Goal: Information Seeking & Learning: Learn about a topic

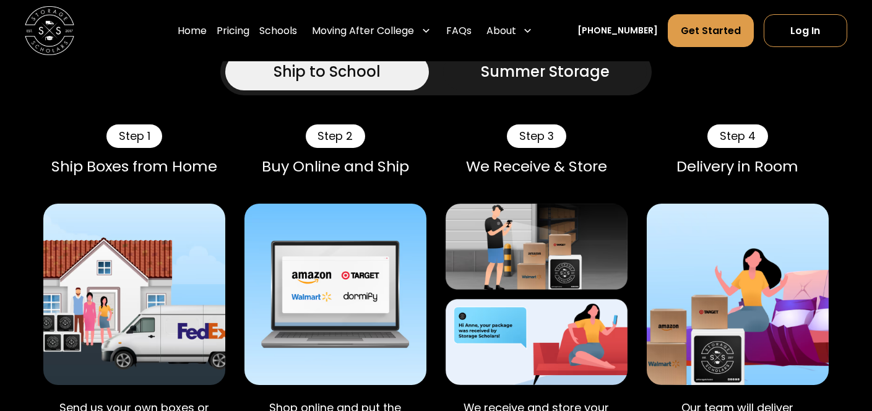
scroll to position [714, 0]
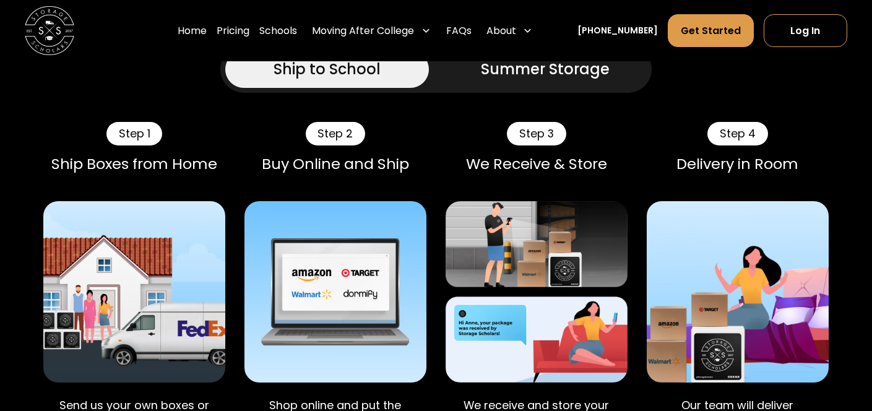
click at [542, 80] on div "Summer Storage" at bounding box center [545, 69] width 129 height 22
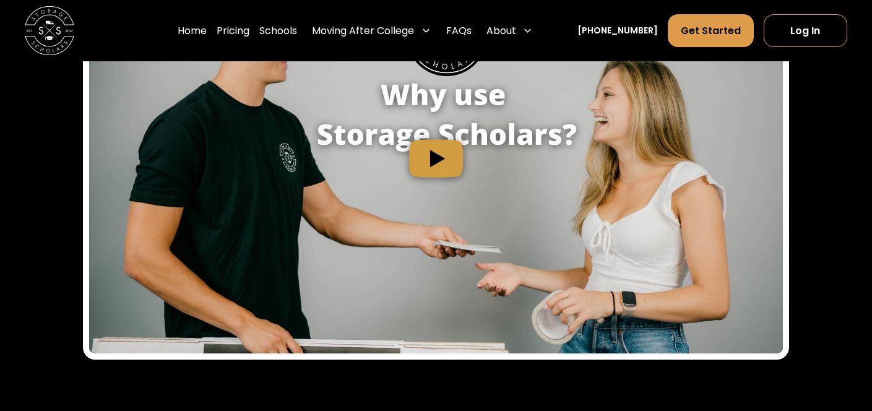
click at [425, 200] on img "open lightbox" at bounding box center [436, 158] width 694 height 391
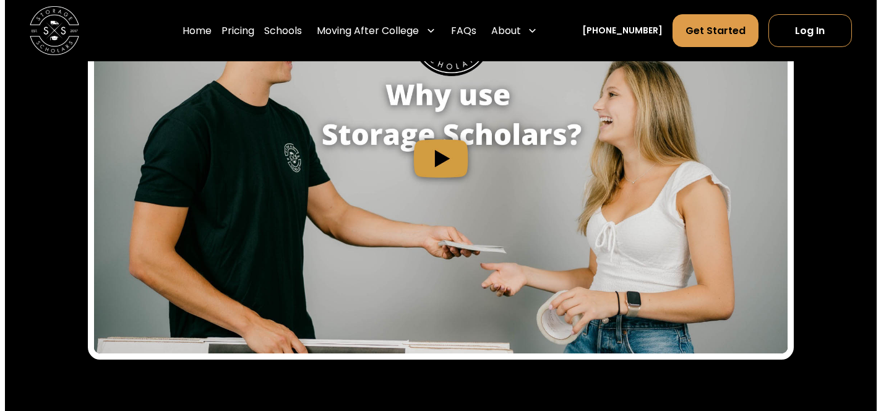
scroll to position [1432, 0]
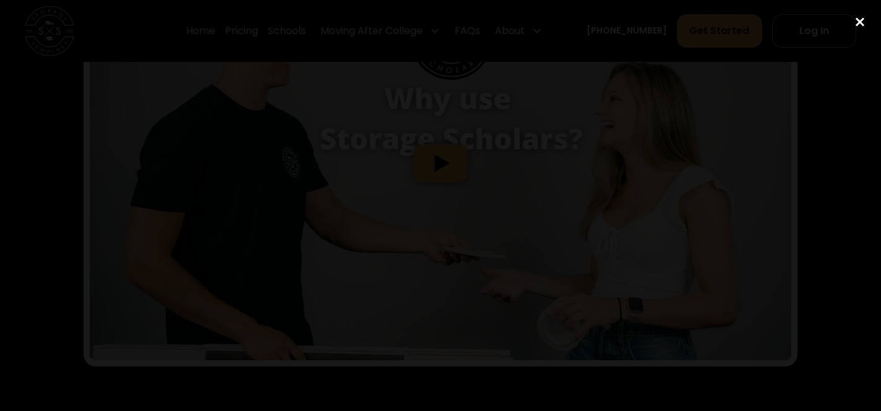
click at [857, 22] on div "close lightbox" at bounding box center [860, 21] width 42 height 27
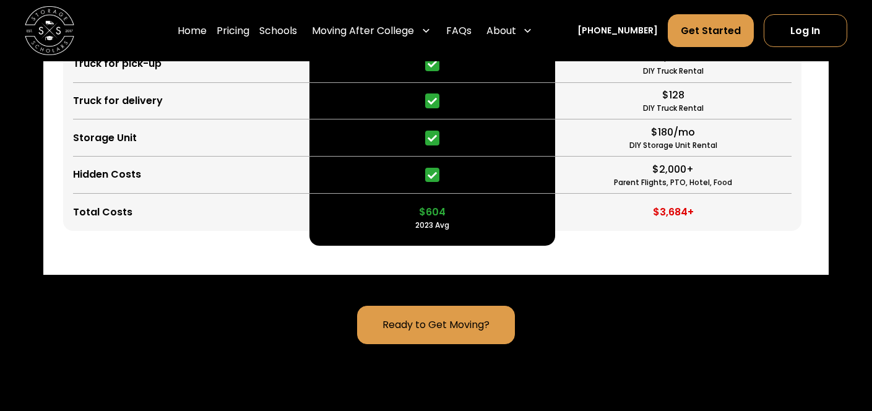
scroll to position [3079, 0]
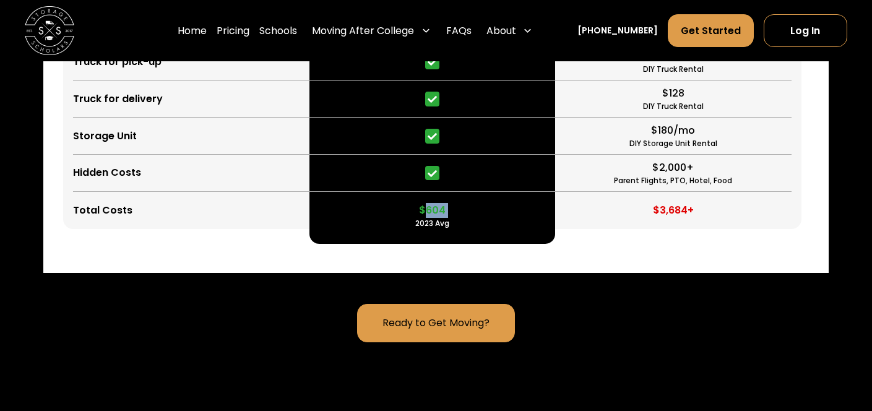
drag, startPoint x: 428, startPoint y: 253, endPoint x: 463, endPoint y: 252, distance: 35.3
click at [463, 229] on div "$604 2023 Avg" at bounding box center [432, 210] width 246 height 37
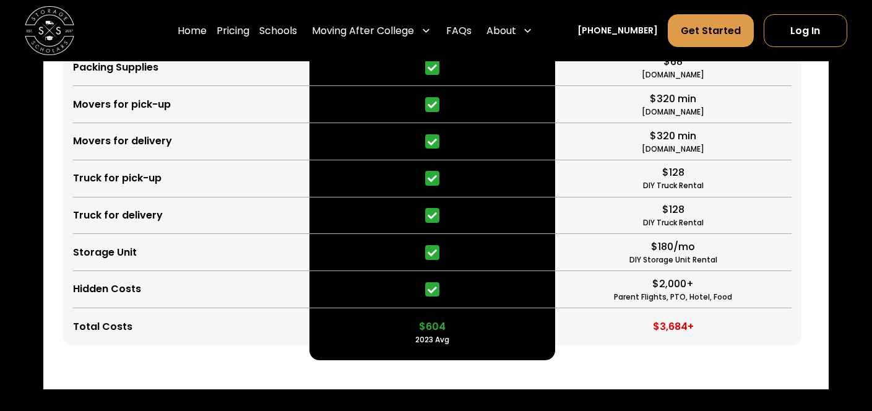
scroll to position [2964, 0]
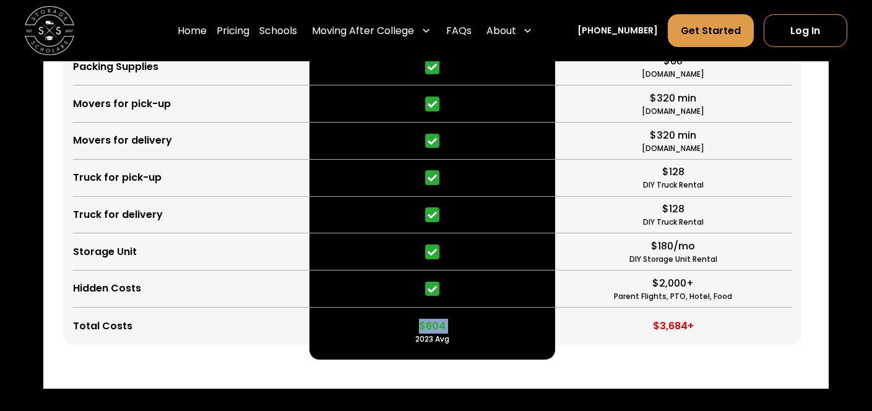
drag, startPoint x: 413, startPoint y: 369, endPoint x: 456, endPoint y: 368, distance: 42.1
click at [456, 345] on div "$604 2023 Avg" at bounding box center [432, 326] width 246 height 37
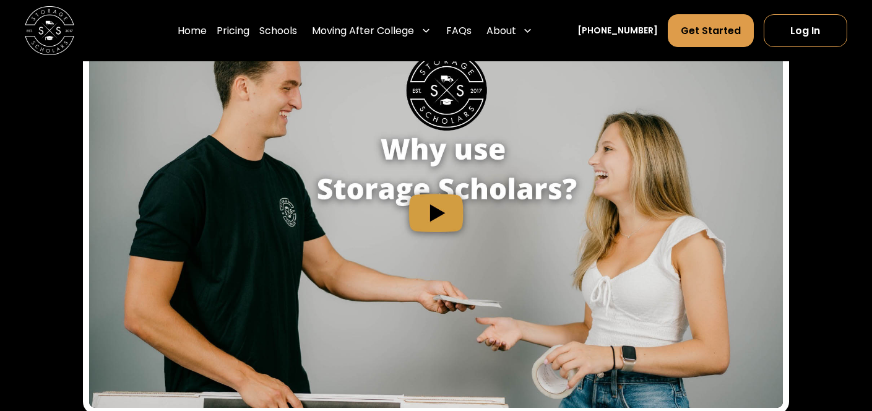
scroll to position [1343, 0]
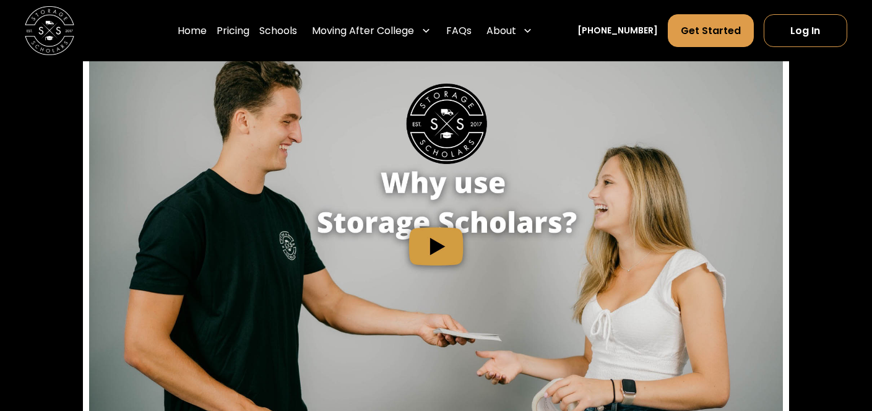
click at [407, 201] on img "open lightbox" at bounding box center [436, 246] width 694 height 391
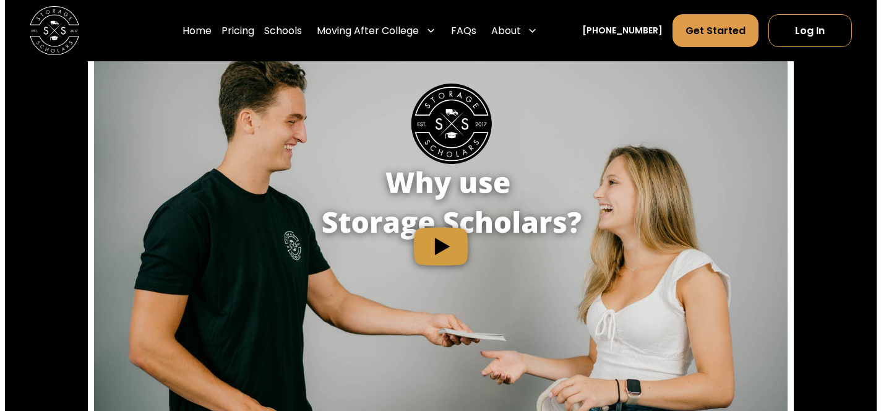
scroll to position [1344, 0]
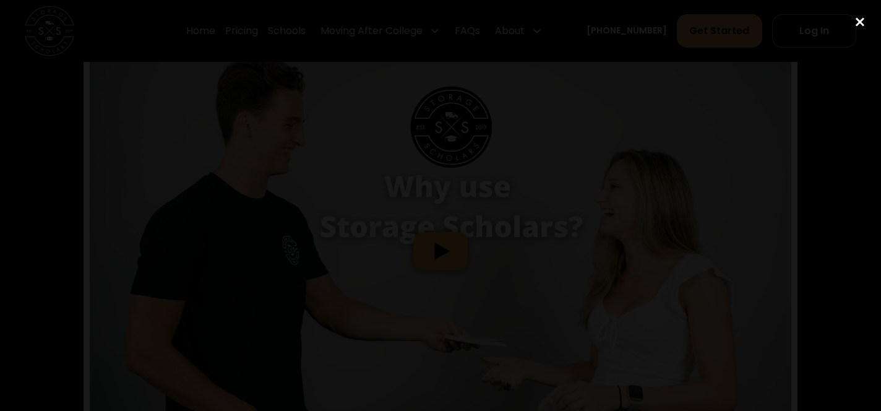
click at [857, 17] on div "close lightbox" at bounding box center [860, 21] width 42 height 27
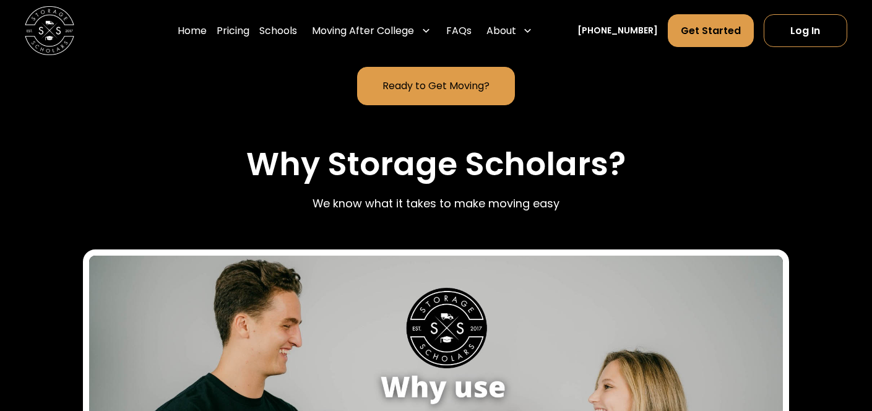
scroll to position [896, 0]
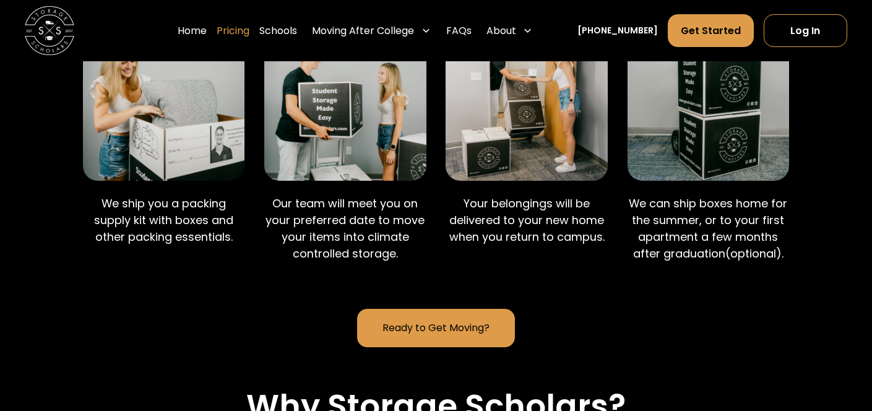
click at [249, 28] on link "Pricing" at bounding box center [233, 31] width 33 height 35
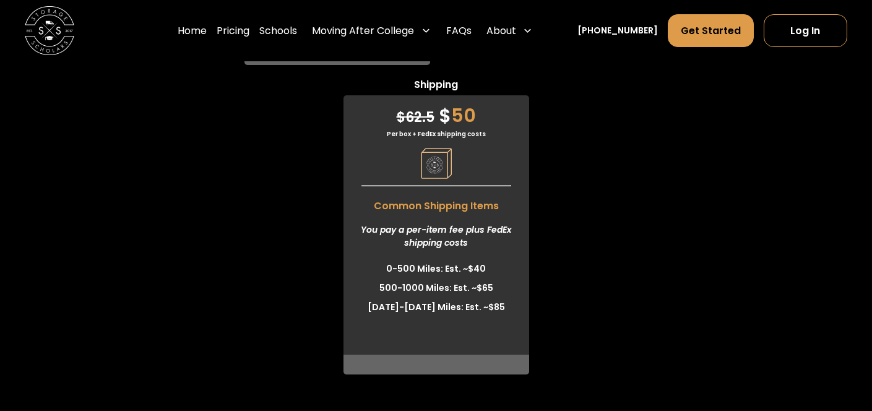
scroll to position [3883, 0]
